Goal: Information Seeking & Learning: Learn about a topic

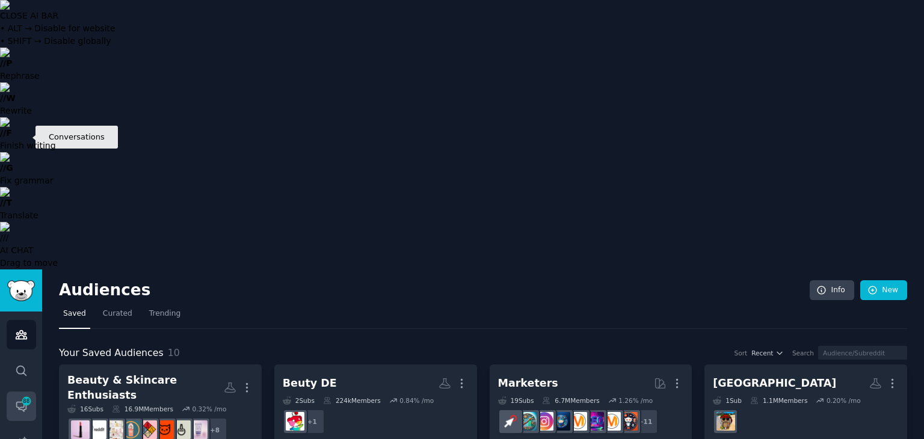
click at [22, 400] on icon "Sidebar" at bounding box center [21, 406] width 13 height 13
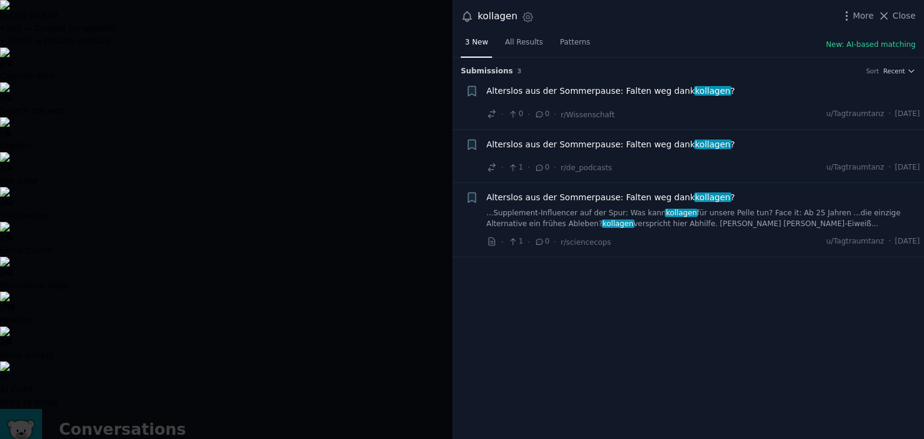
click at [336, 28] on div at bounding box center [462, 219] width 924 height 439
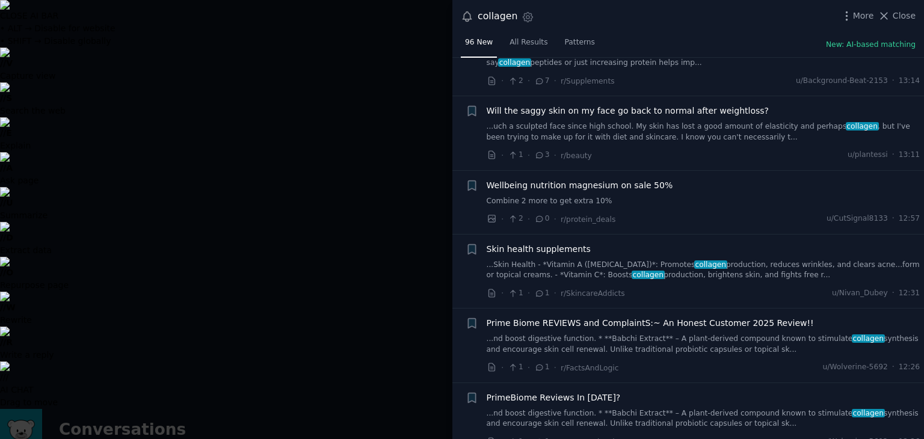
scroll to position [181, 0]
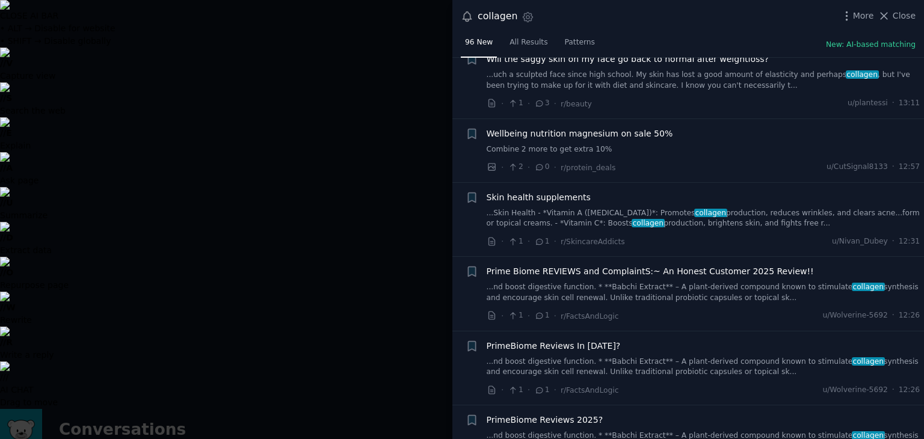
click at [284, 37] on div at bounding box center [462, 219] width 924 height 439
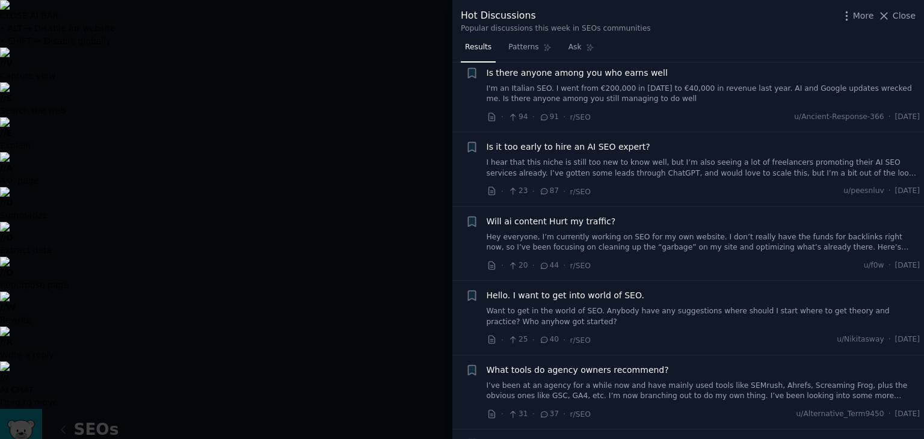
scroll to position [241, 0]
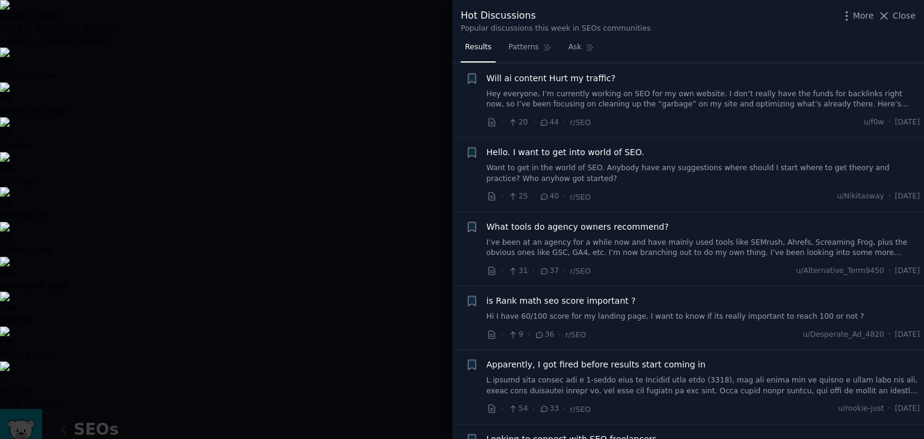
click at [326, 68] on div at bounding box center [462, 219] width 924 height 439
